Goal: Check status: Check status

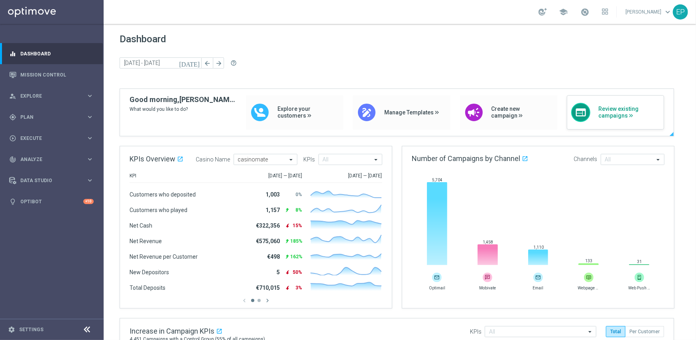
click at [621, 119] on div "web Review existing campaigns" at bounding box center [615, 112] width 97 height 34
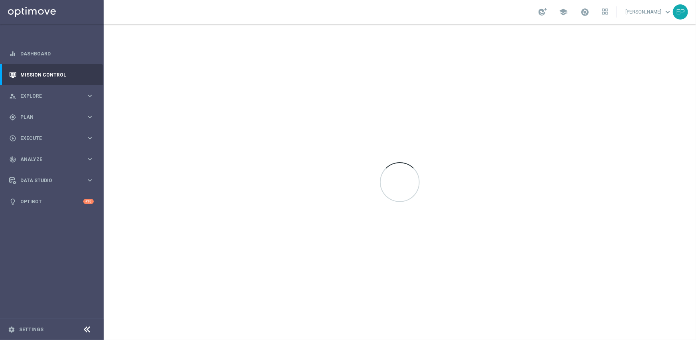
click at [87, 328] on icon at bounding box center [88, 330] width 10 height 10
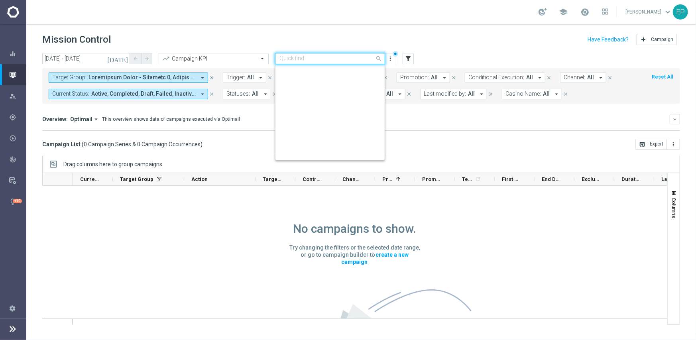
click at [339, 59] on input "text" at bounding box center [321, 58] width 85 height 7
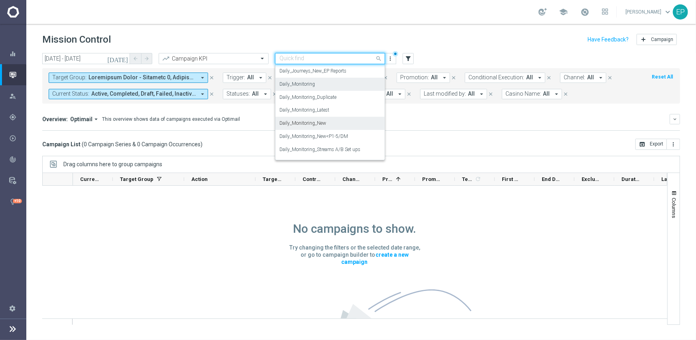
scroll to position [276, 0]
click at [333, 121] on label "Daily_Monitoring_New<P1-5/DM" at bounding box center [313, 122] width 69 height 7
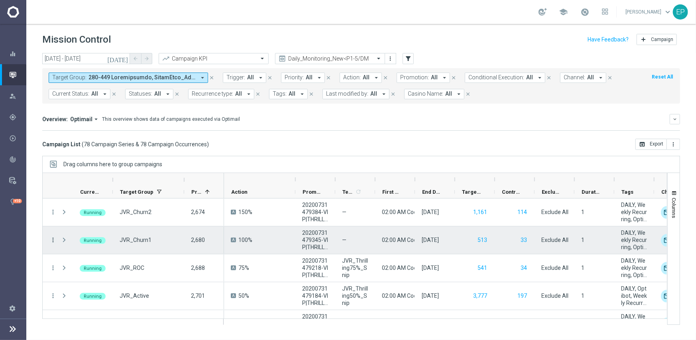
click at [51, 239] on icon "more_vert" at bounding box center [52, 239] width 7 height 7
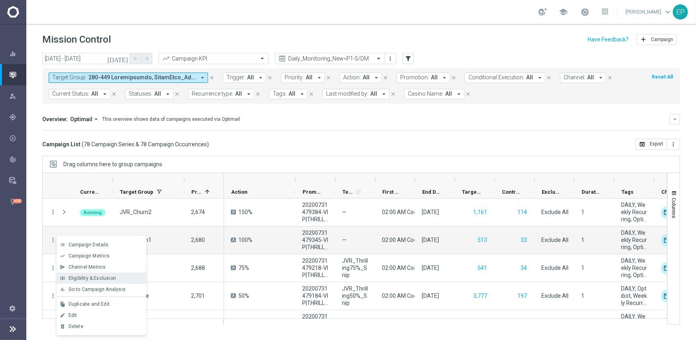
click at [98, 278] on span "Eligibility & Exclusion" at bounding box center [92, 278] width 47 height 6
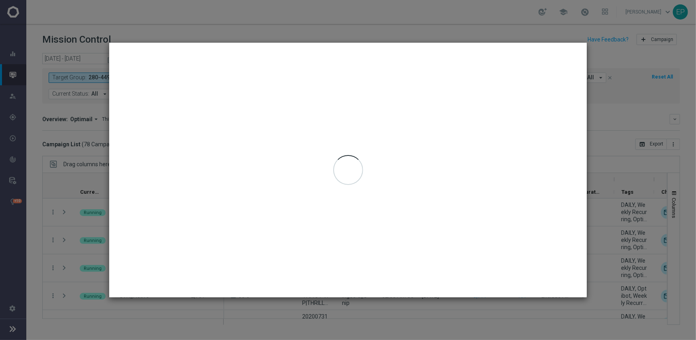
type input "[DATE] - [DATE]"
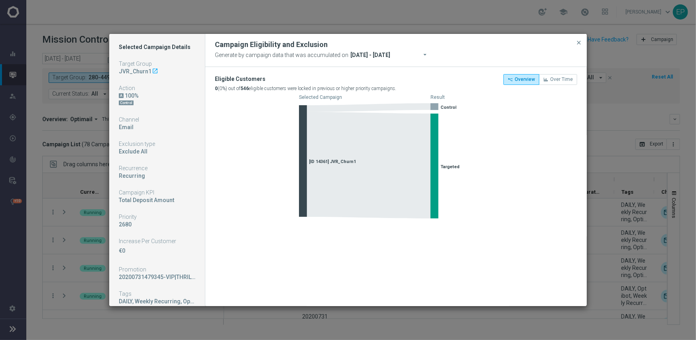
drag, startPoint x: 580, startPoint y: 41, endPoint x: 590, endPoint y: 69, distance: 29.9
click at [579, 41] on span "close" at bounding box center [579, 42] width 6 height 6
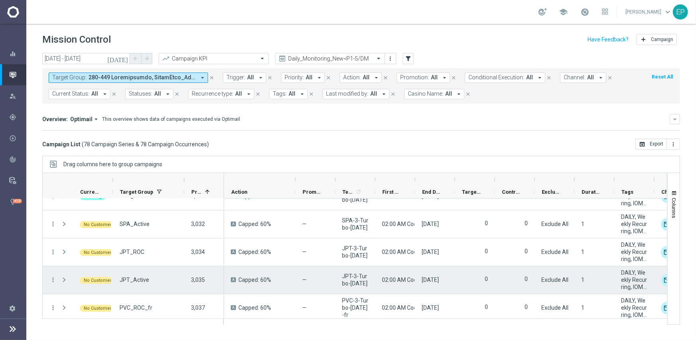
scroll to position [2056, 0]
